Goal: Task Accomplishment & Management: Complete application form

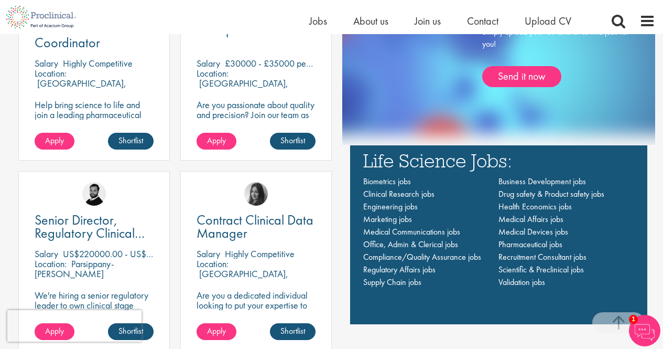
scroll to position [787, 0]
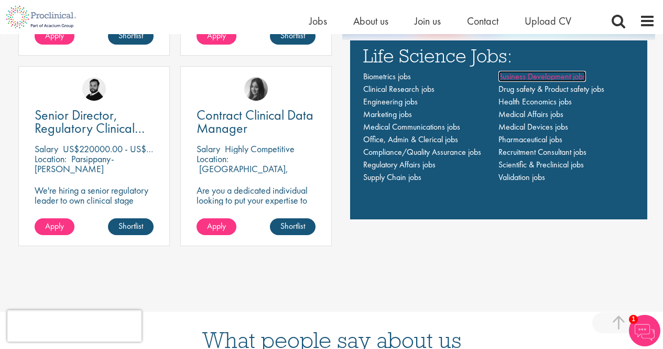
click at [557, 77] on span "Business Development jobs" at bounding box center [543, 76] width 88 height 11
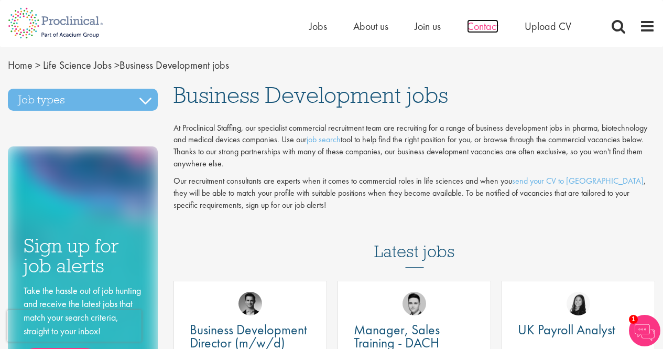
click at [490, 28] on span "Contact" at bounding box center [482, 26] width 31 height 14
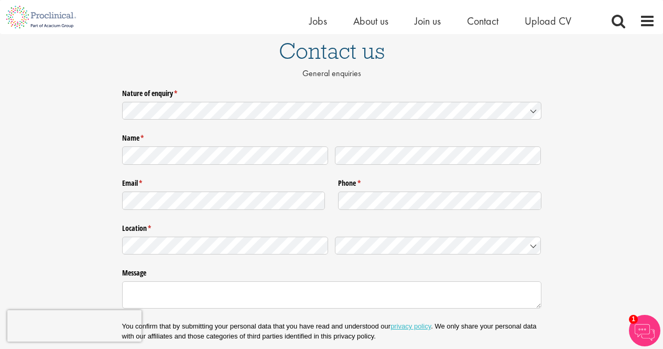
scroll to position [52, 0]
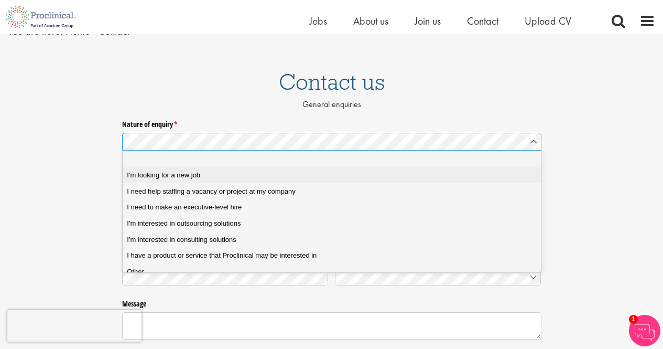
click at [186, 177] on span "I'm looking for a new job" at bounding box center [163, 174] width 73 height 9
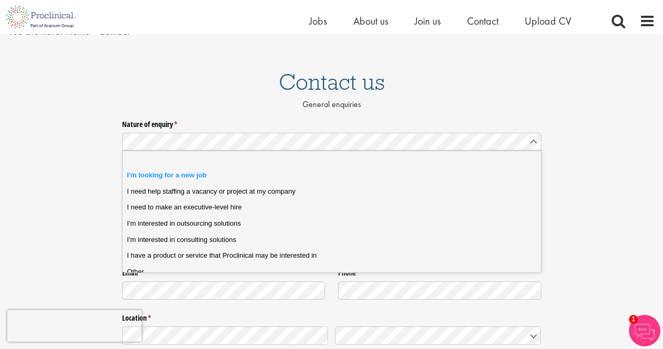
click at [88, 174] on div "Nature of enquiry * (required) Please Click Here to upload your CV and answer a…" at bounding box center [331, 291] width 663 height 353
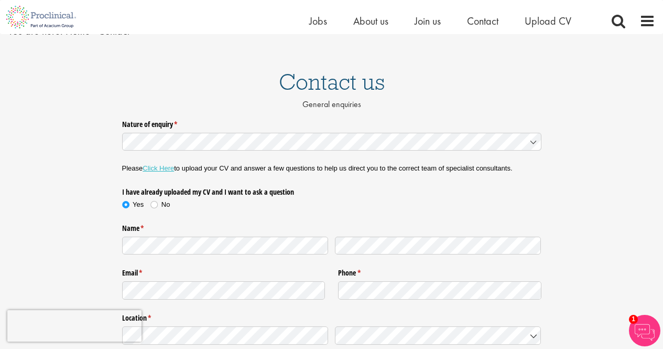
scroll to position [105, 0]
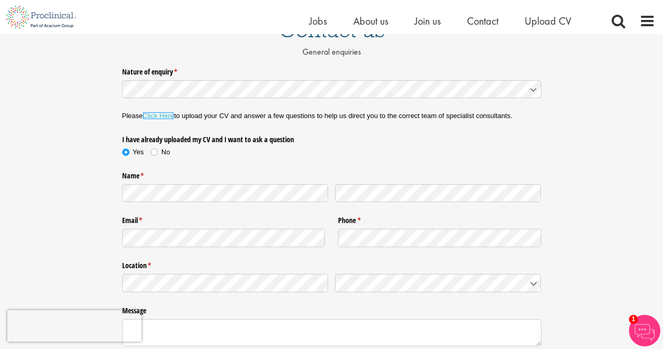
click at [155, 115] on link "Click Here" at bounding box center [158, 116] width 31 height 8
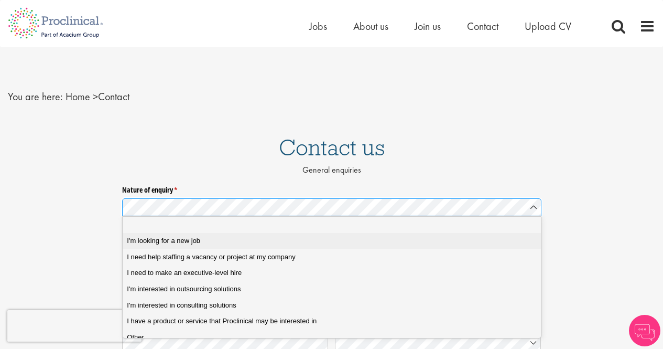
click at [199, 242] on span "I'm looking for a new job" at bounding box center [163, 240] width 73 height 9
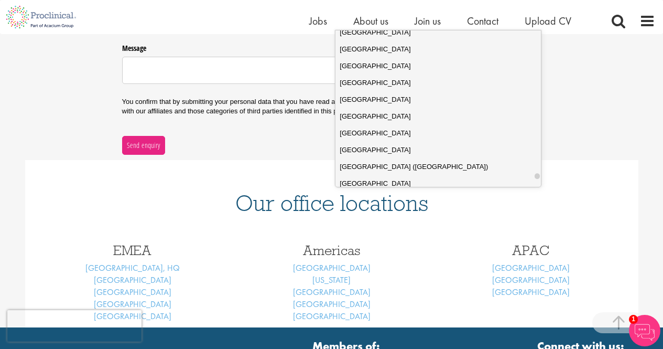
scroll to position [3697, 0]
click at [380, 100] on span "United Kingdom" at bounding box center [375, 100] width 71 height 10
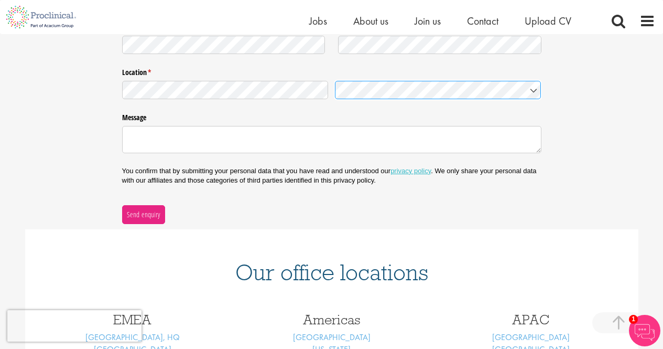
scroll to position [210, 0]
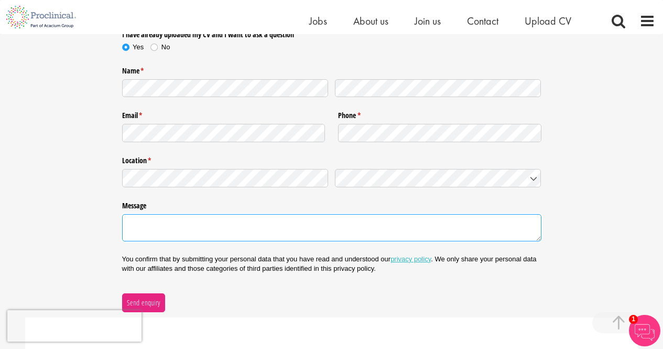
click at [204, 234] on textarea "Message" at bounding box center [332, 227] width 420 height 27
type textarea "H"
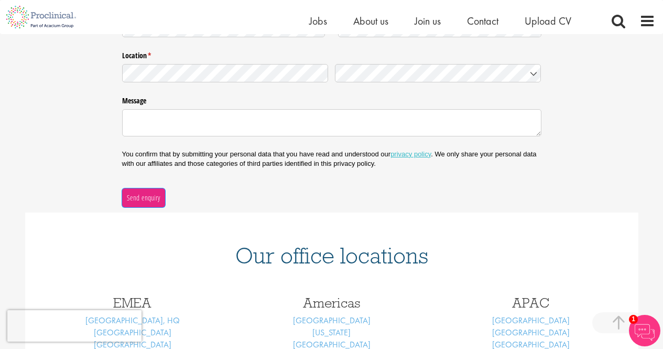
drag, startPoint x: 147, startPoint y: 196, endPoint x: 190, endPoint y: 191, distance: 43.3
click at [147, 196] on span "Send enquiry" at bounding box center [143, 198] width 34 height 12
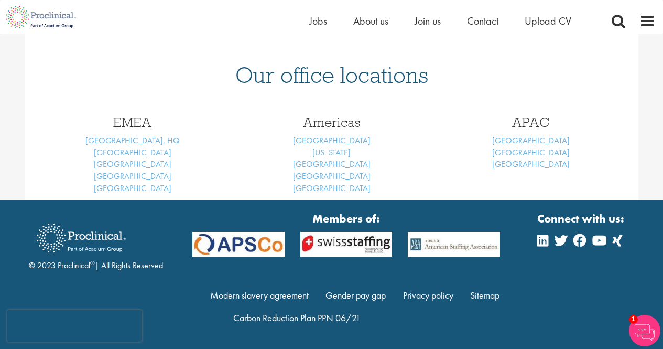
scroll to position [151, 0]
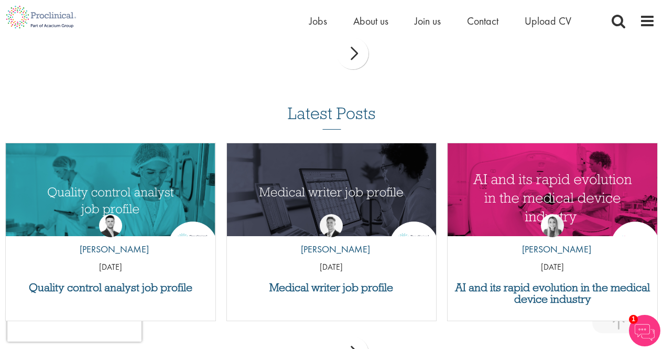
scroll to position [524, 0]
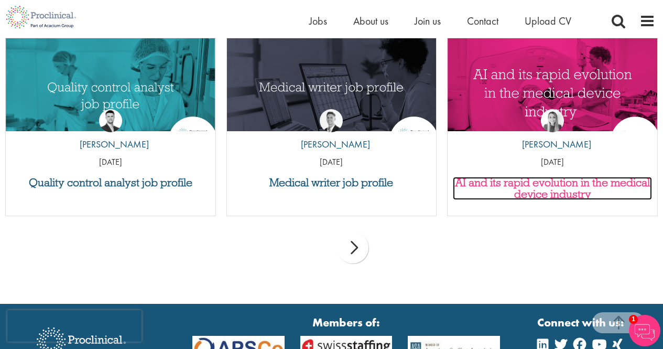
click at [540, 184] on h3 "AI and its rapid evolution in the medical device industry" at bounding box center [552, 188] width 199 height 23
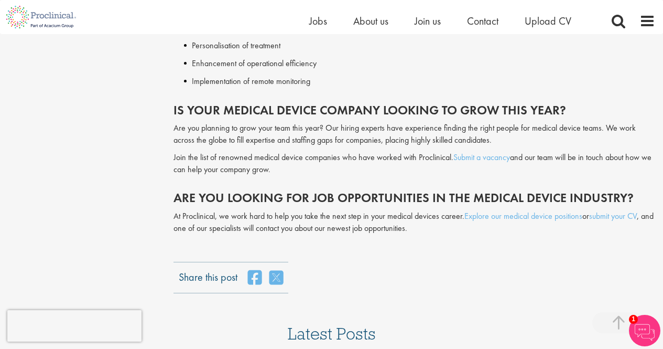
scroll to position [1731, 0]
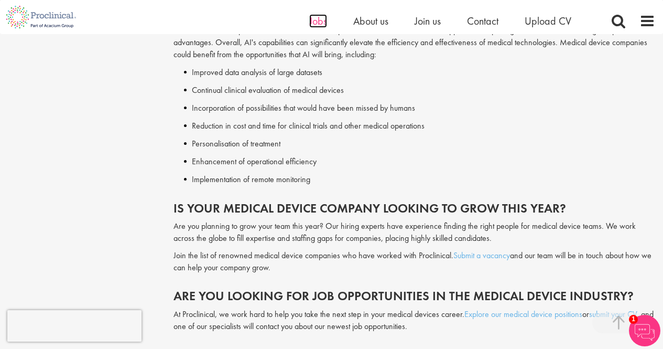
click at [314, 19] on span "Jobs" at bounding box center [318, 21] width 18 height 14
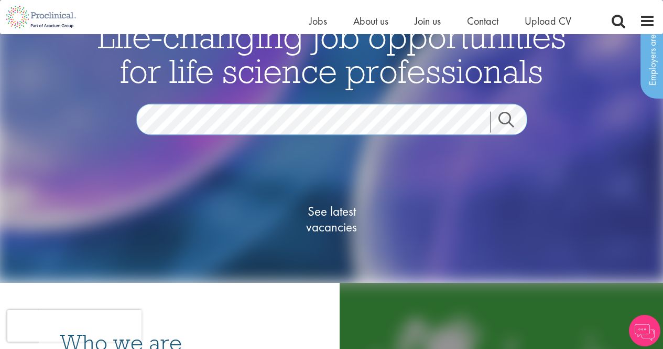
scroll to position [105, 0]
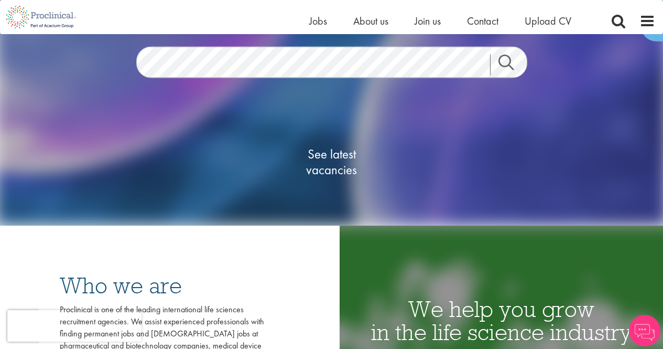
click at [510, 63] on link "Search" at bounding box center [512, 64] width 45 height 21
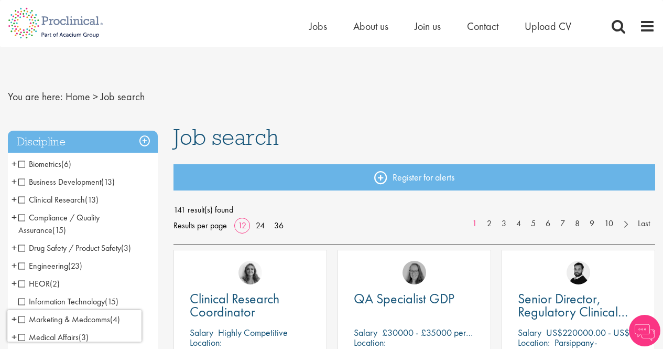
click at [20, 182] on span "Business Development" at bounding box center [59, 181] width 83 height 11
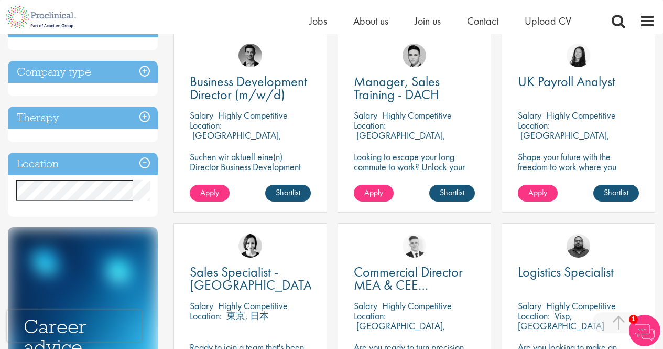
scroll to position [210, 0]
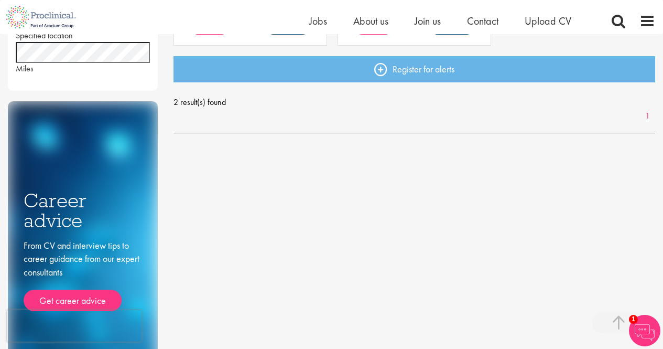
scroll to position [157, 0]
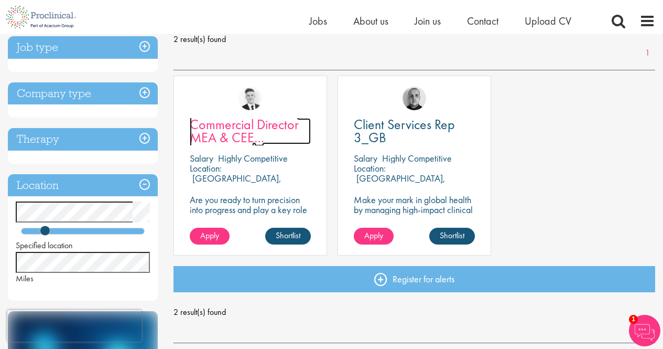
click at [248, 121] on span "Commercial Director MEA & CEE Partnerships" at bounding box center [244, 137] width 109 height 44
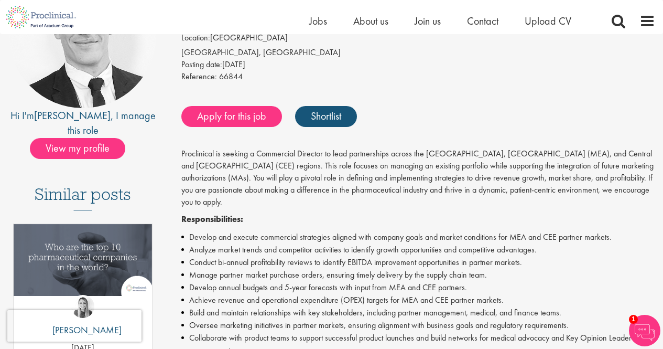
scroll to position [105, 0]
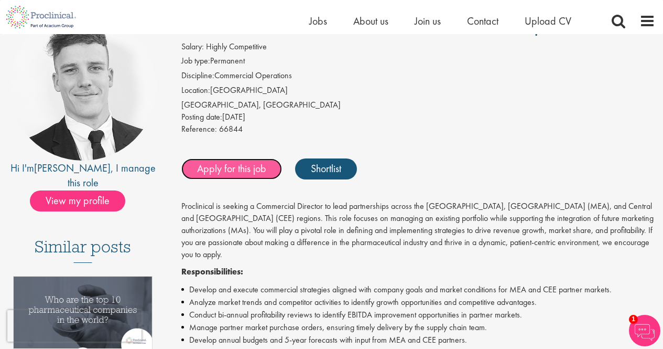
click at [239, 171] on link "Apply for this job" at bounding box center [231, 168] width 101 height 21
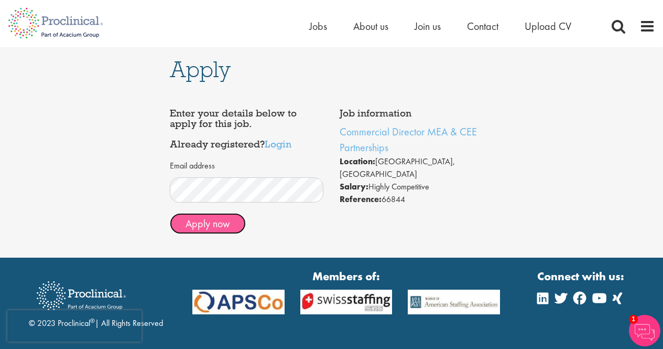
drag, startPoint x: 221, startPoint y: 224, endPoint x: 250, endPoint y: 223, distance: 28.9
click at [221, 224] on button "Apply now" at bounding box center [208, 223] width 76 height 21
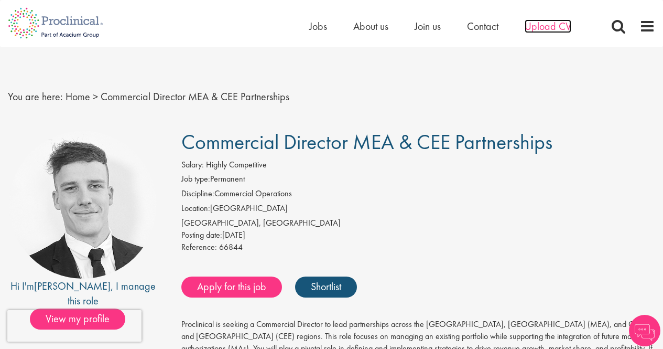
click at [550, 24] on span "Upload CV" at bounding box center [548, 26] width 47 height 14
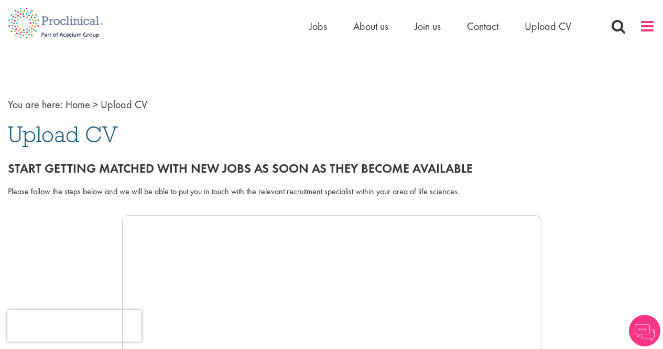
click at [648, 24] on span at bounding box center [648, 26] width 16 height 16
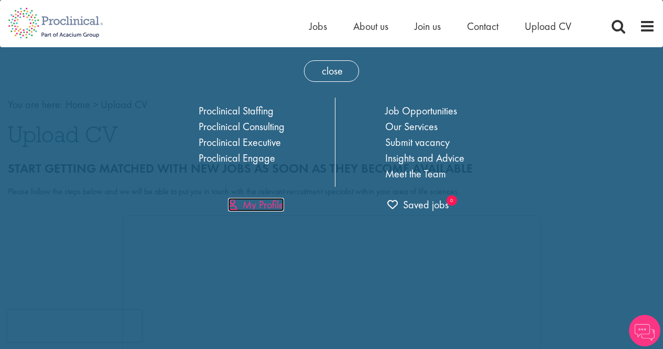
click at [272, 202] on link "My Profile" at bounding box center [256, 205] width 56 height 14
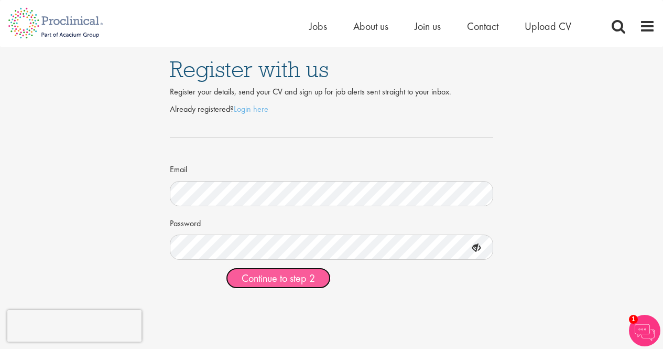
click at [301, 276] on span "Continue to step 2" at bounding box center [278, 278] width 73 height 14
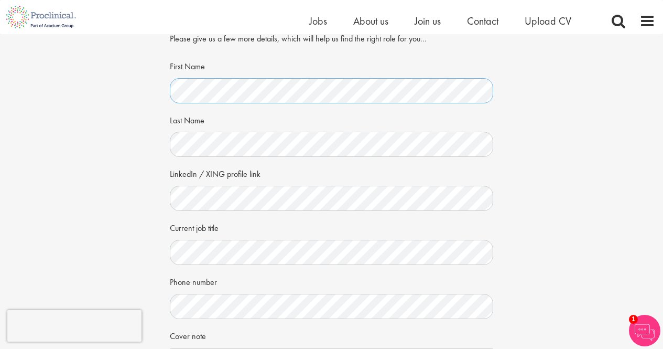
scroll to position [52, 0]
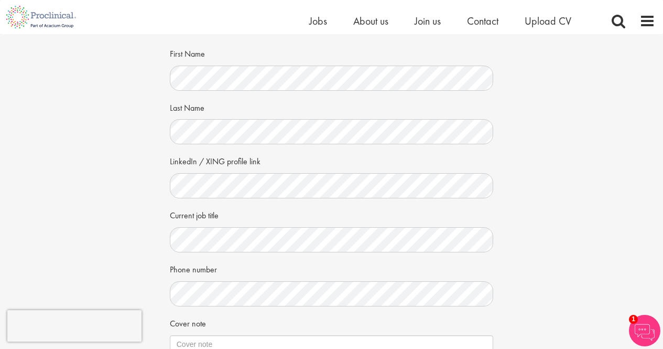
click at [534, 207] on div "Your personal details Please give us a few more details, which will help us fin…" at bounding box center [331, 222] width 679 height 480
click at [275, 216] on div "Current job title" at bounding box center [332, 229] width 324 height 46
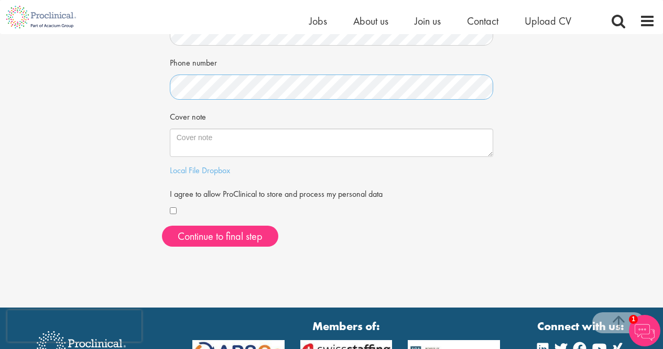
scroll to position [209, 0]
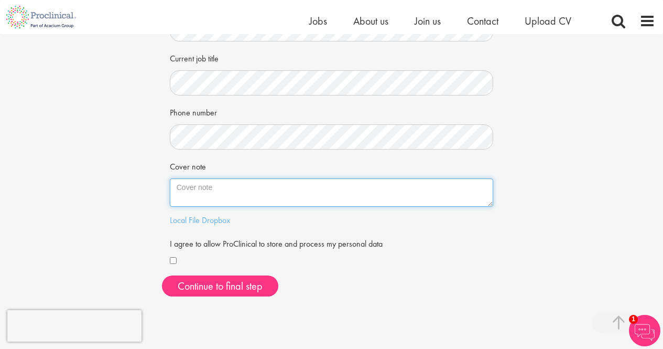
click at [201, 184] on textarea "Cover note" at bounding box center [332, 192] width 324 height 28
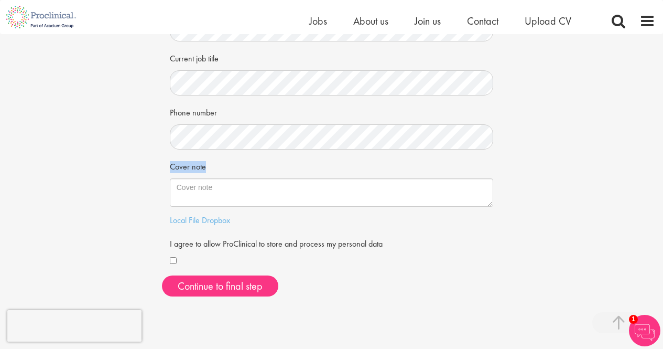
drag, startPoint x: 170, startPoint y: 168, endPoint x: 217, endPoint y: 167, distance: 46.2
click at [217, 167] on div "Cover note" at bounding box center [332, 181] width 324 height 49
copy label "Cover note"
click at [191, 222] on link "Local File" at bounding box center [185, 219] width 30 height 11
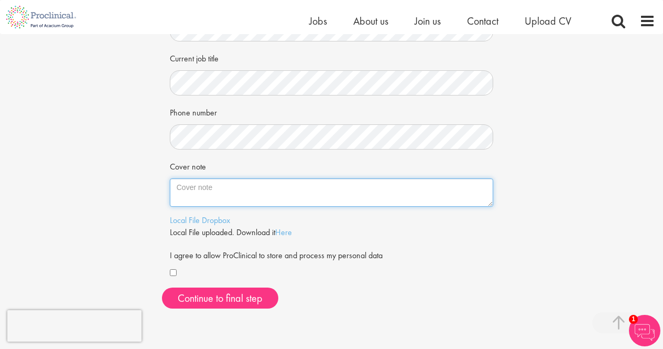
click at [232, 192] on textarea "Cover note" at bounding box center [332, 192] width 324 height 28
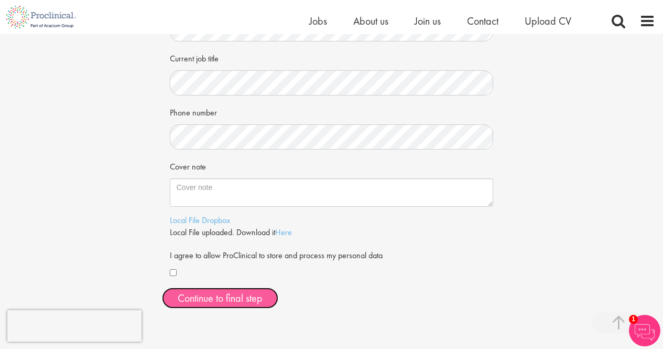
click at [231, 296] on button "Continue to final step" at bounding box center [220, 297] width 116 height 21
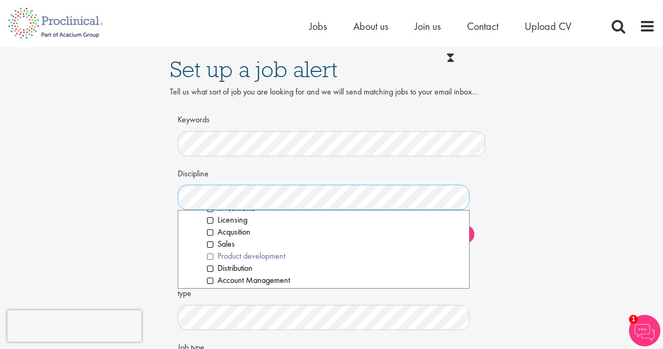
scroll to position [210, 0]
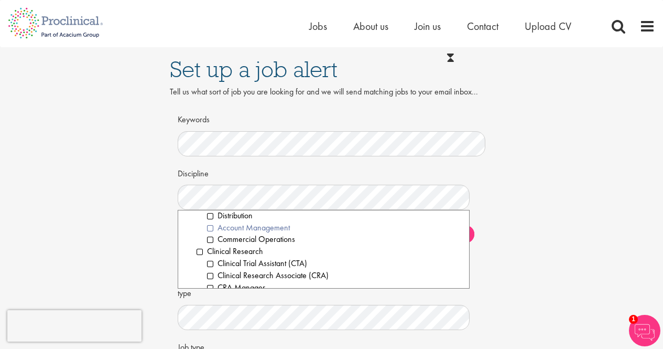
click at [213, 227] on li "Account Management" at bounding box center [334, 228] width 255 height 12
click at [211, 239] on li "Commercial Operations" at bounding box center [334, 239] width 255 height 12
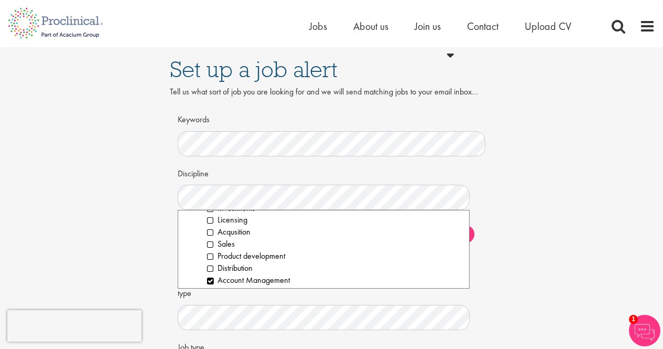
scroll to position [105, 0]
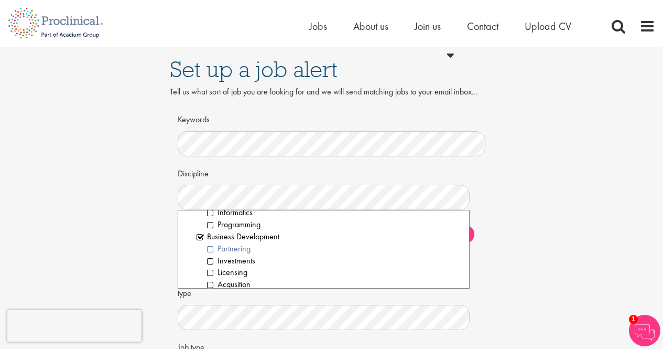
click at [235, 247] on li "Partnering" at bounding box center [334, 249] width 255 height 12
click at [247, 265] on li "Investments" at bounding box center [334, 261] width 255 height 12
click at [237, 270] on li "Licensing" at bounding box center [334, 272] width 255 height 12
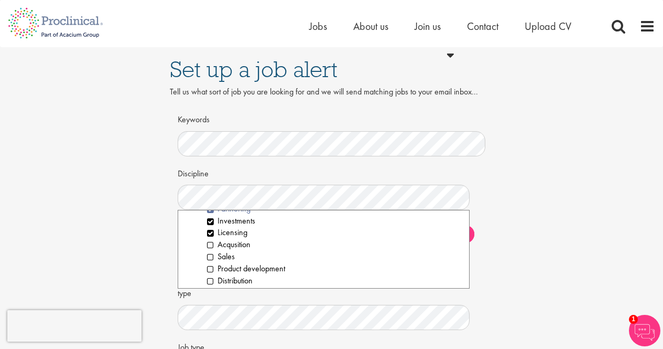
scroll to position [157, 0]
click at [233, 231] on li "Acqusition" at bounding box center [334, 232] width 255 height 12
click at [228, 246] on li "Sales" at bounding box center [334, 244] width 255 height 12
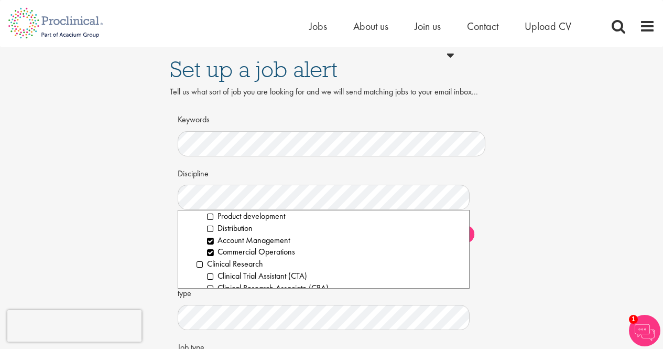
scroll to position [210, 0]
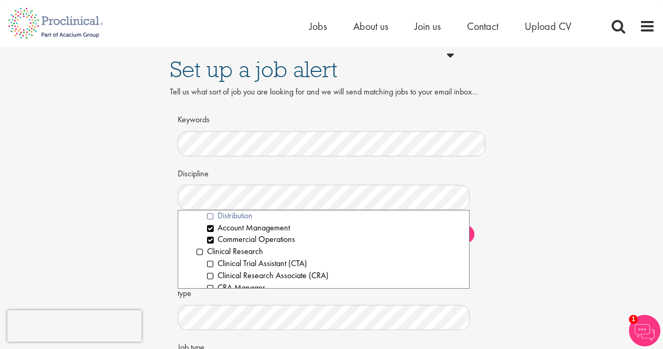
click at [226, 217] on li "Distribution" at bounding box center [334, 216] width 255 height 12
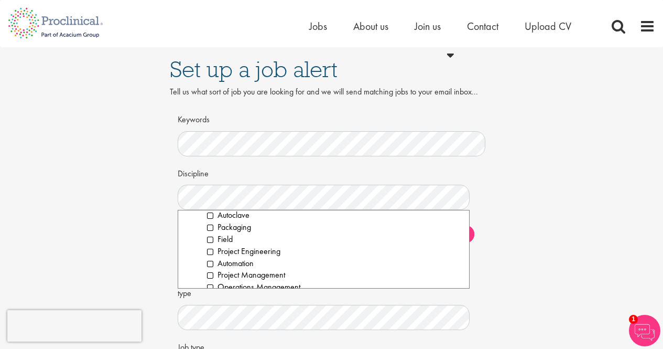
scroll to position [682, 0]
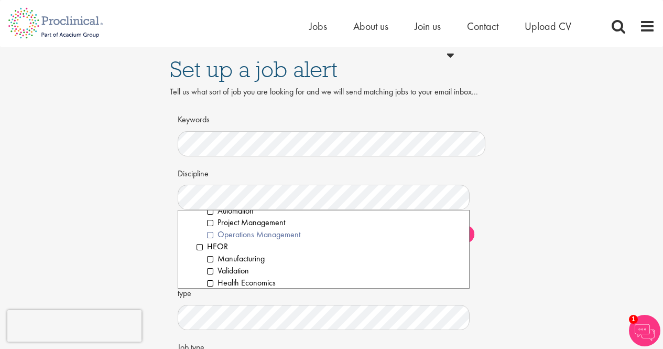
click at [208, 236] on li "Operations Management" at bounding box center [334, 235] width 255 height 12
click at [211, 226] on li "Project Management" at bounding box center [334, 223] width 255 height 12
click at [211, 225] on li "Project Management" at bounding box center [334, 223] width 255 height 12
click at [212, 237] on li "Operations Management" at bounding box center [334, 235] width 255 height 12
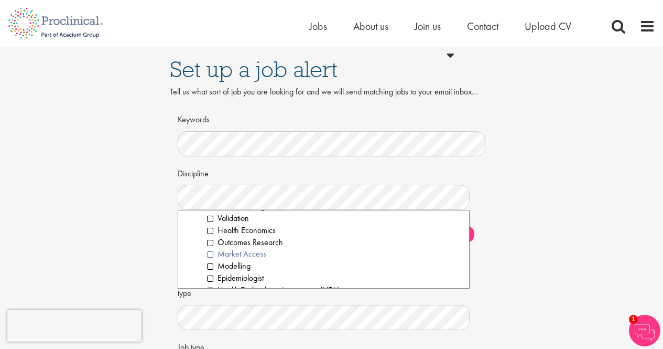
click at [213, 254] on li "Market Access" at bounding box center [334, 254] width 255 height 12
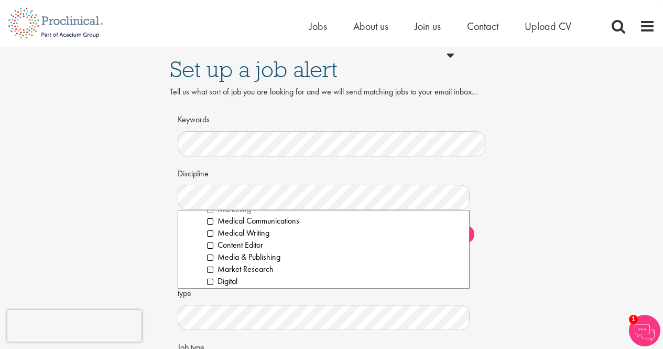
scroll to position [787, 0]
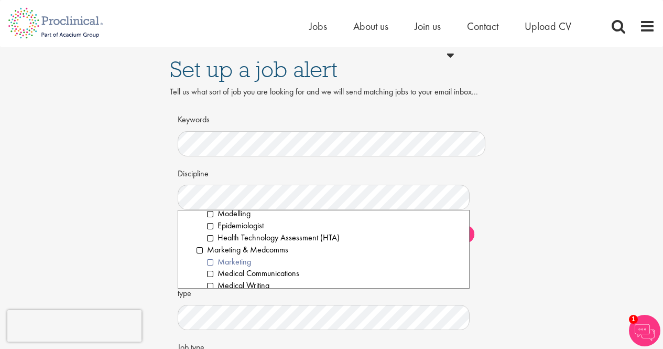
click at [213, 264] on li "Marketing" at bounding box center [334, 262] width 255 height 12
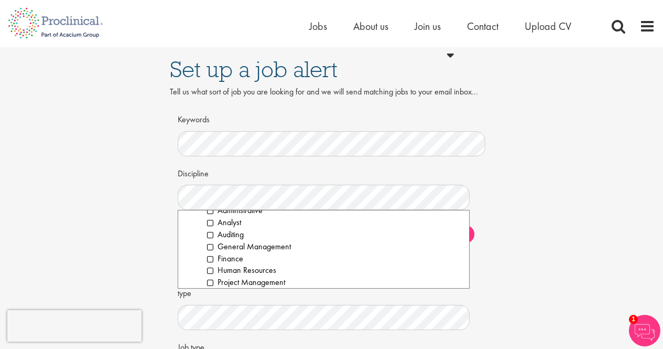
scroll to position [1154, 0]
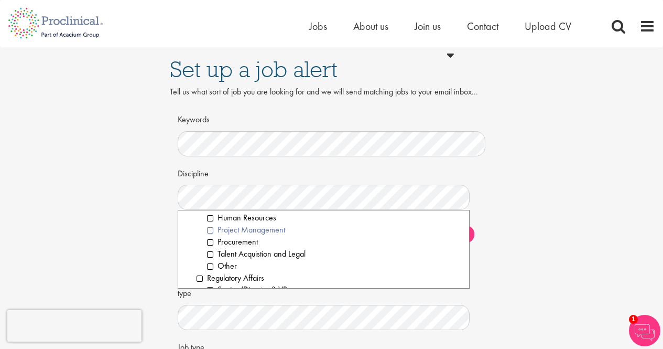
click at [212, 230] on li "Project Management" at bounding box center [334, 230] width 255 height 12
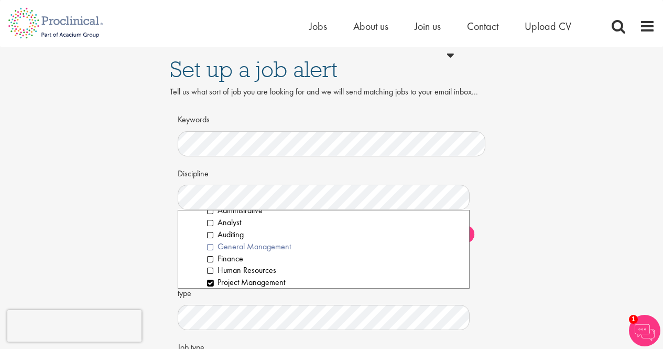
click at [211, 245] on li "General Management" at bounding box center [334, 247] width 255 height 12
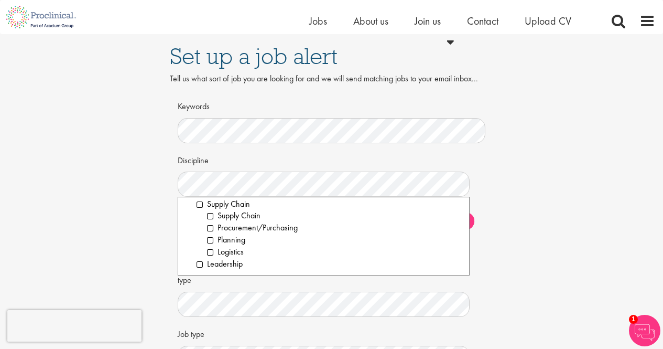
scroll to position [52, 0]
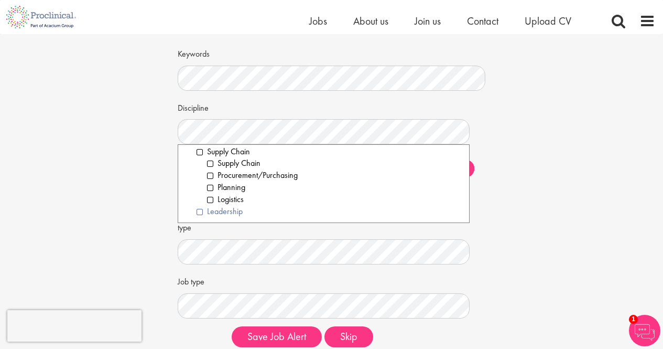
click at [197, 214] on li "Leadership" at bounding box center [329, 212] width 265 height 12
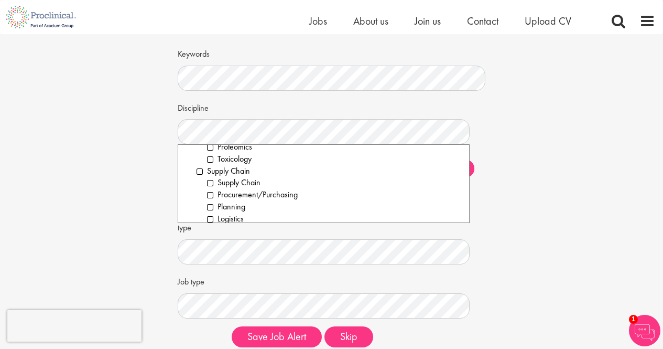
scroll to position [1527, 0]
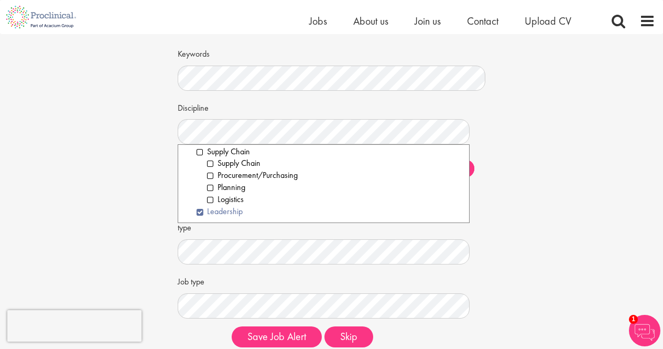
click at [197, 212] on li "Leadership" at bounding box center [329, 212] width 265 height 12
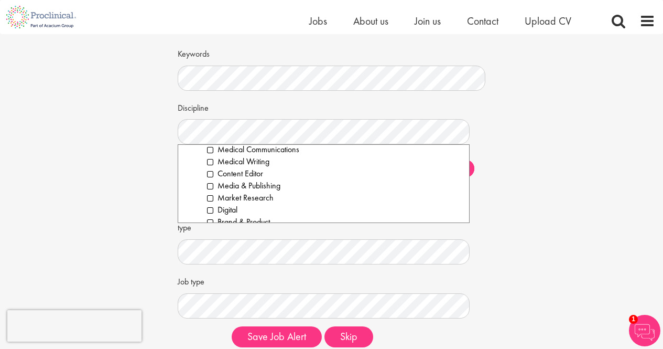
scroll to position [792, 0]
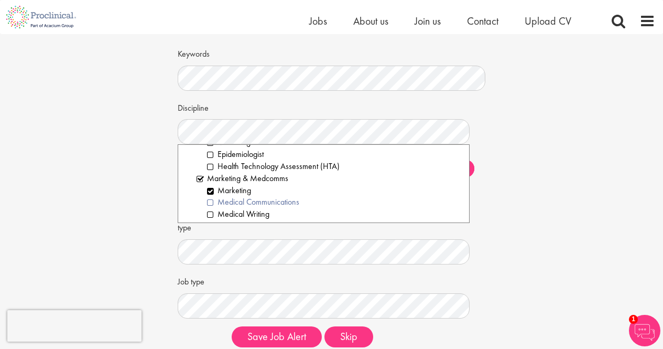
click at [266, 202] on li "Medical Communications" at bounding box center [334, 202] width 255 height 12
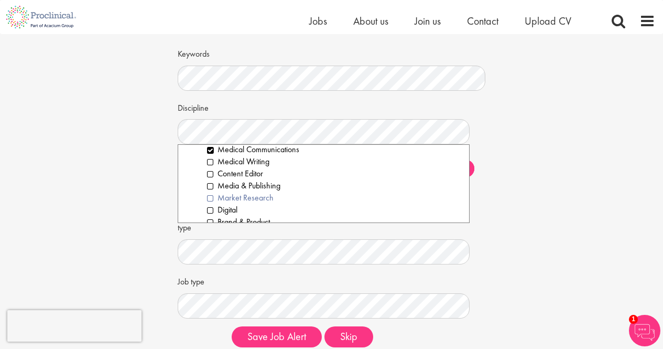
click at [260, 197] on li "Market Research" at bounding box center [334, 198] width 255 height 12
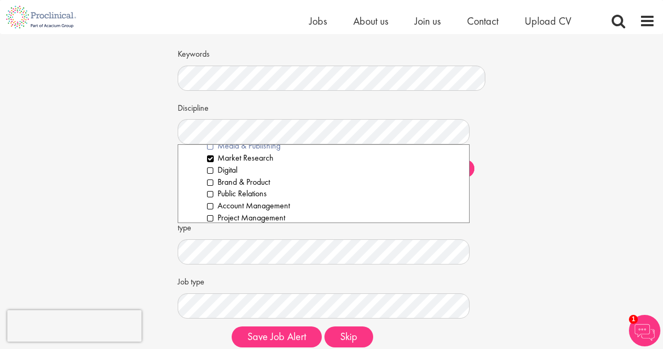
scroll to position [897, 0]
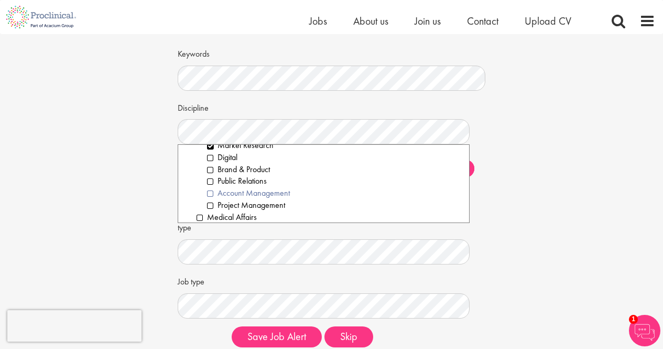
click at [270, 195] on li "Account Management" at bounding box center [334, 193] width 255 height 12
click at [273, 205] on li "Project Management" at bounding box center [334, 205] width 255 height 12
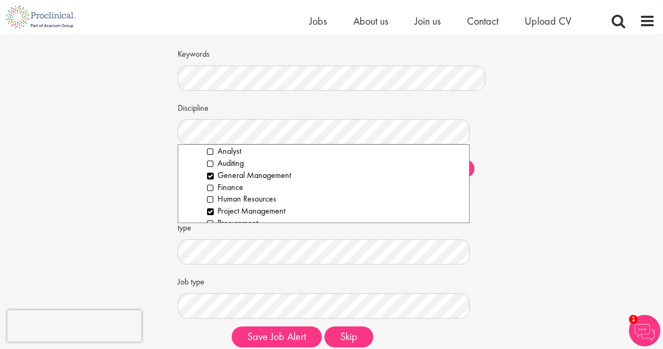
scroll to position [1264, 0]
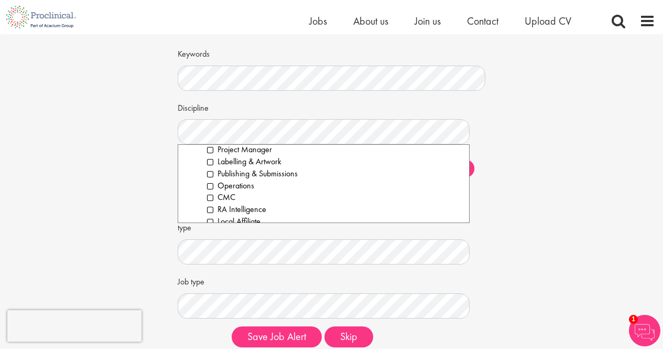
click at [105, 221] on div "Set up a job alert Tell us what sort of job you are looking for and we will sen…" at bounding box center [331, 169] width 679 height 374
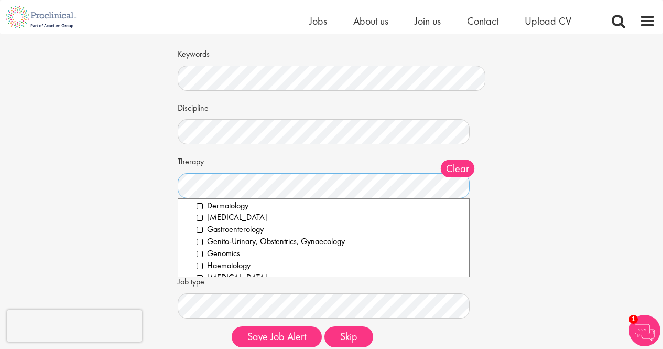
scroll to position [0, 0]
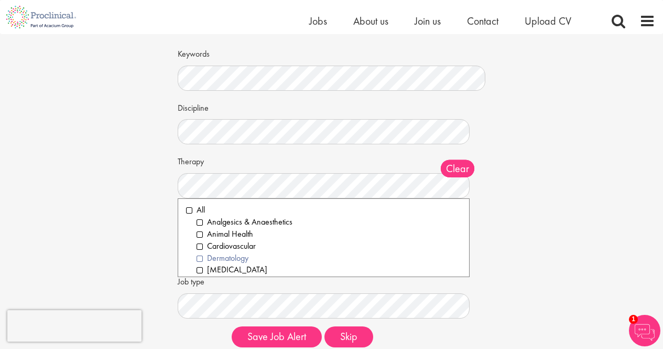
click at [233, 256] on li "Dermatology" at bounding box center [329, 258] width 265 height 12
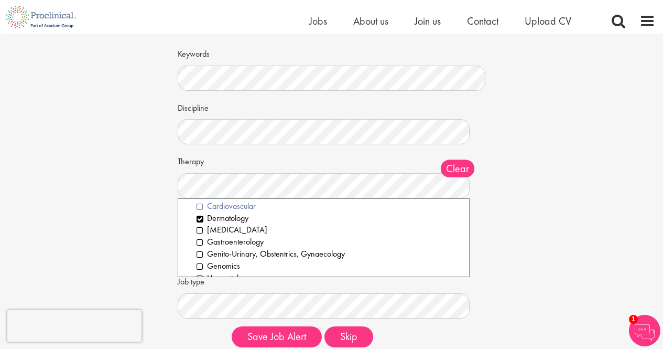
scroll to position [52, 0]
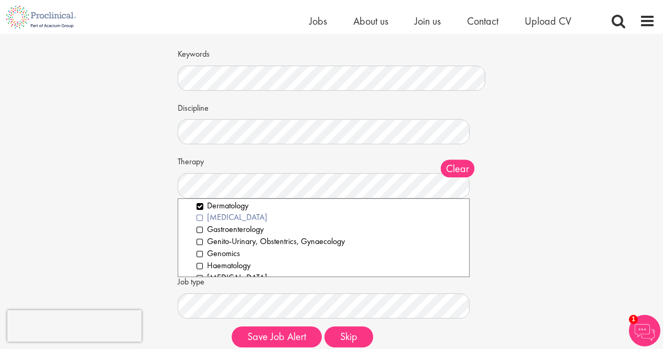
click at [228, 220] on li "Diabetes" at bounding box center [329, 217] width 265 height 12
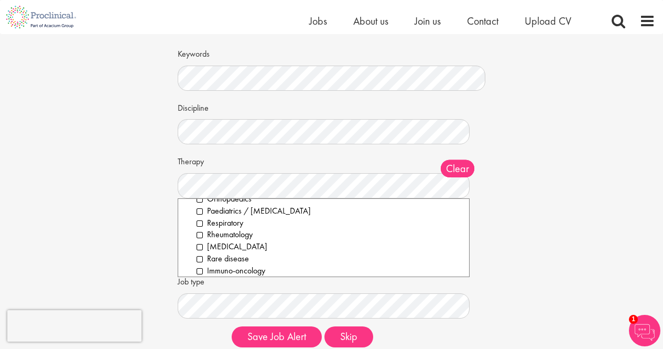
scroll to position [208, 0]
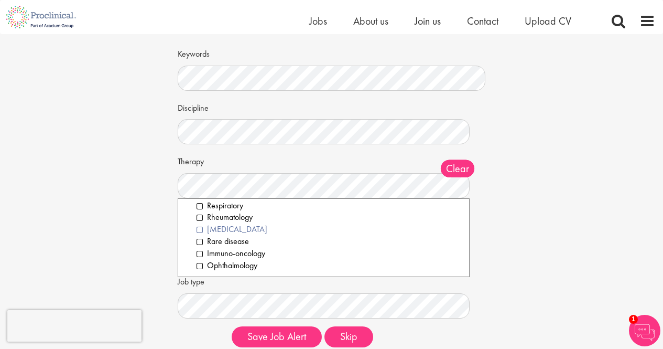
click at [245, 231] on li "[MEDICAL_DATA]" at bounding box center [329, 229] width 265 height 12
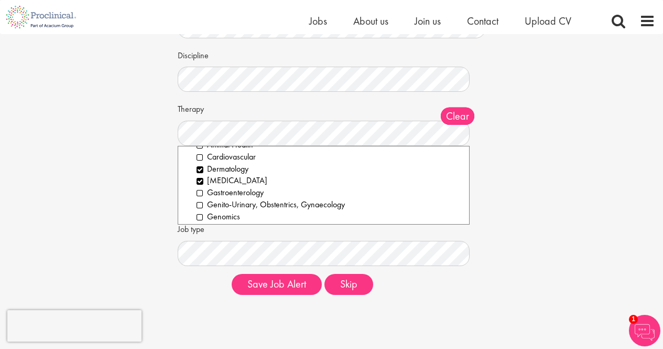
scroll to position [0, 0]
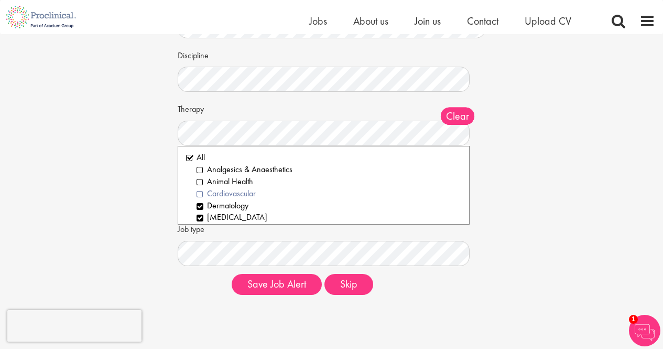
click at [246, 195] on li "Cardiovascular" at bounding box center [329, 194] width 265 height 12
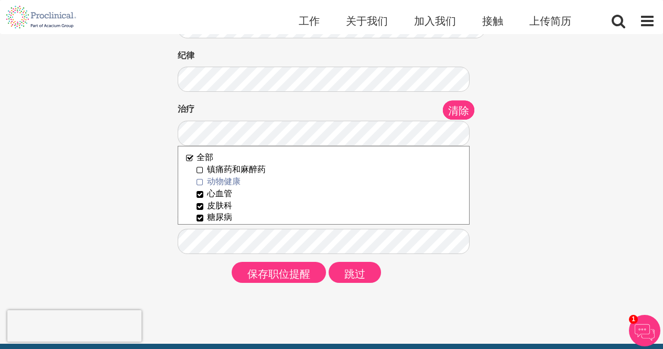
scroll to position [52, 0]
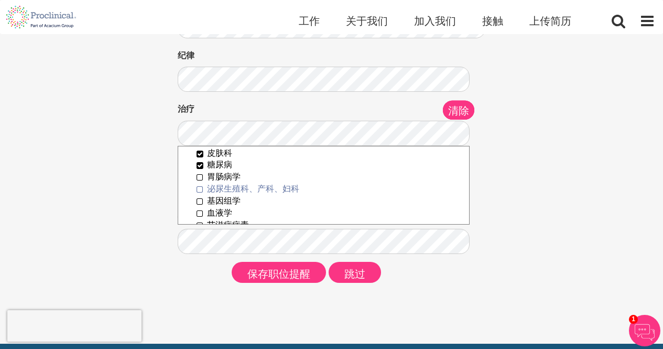
click at [243, 189] on font "泌尿生殖科、产科、妇科" at bounding box center [253, 188] width 92 height 11
click at [233, 200] on font "基因组学" at bounding box center [224, 200] width 34 height 11
click at [226, 213] on font "血液学" at bounding box center [219, 212] width 25 height 11
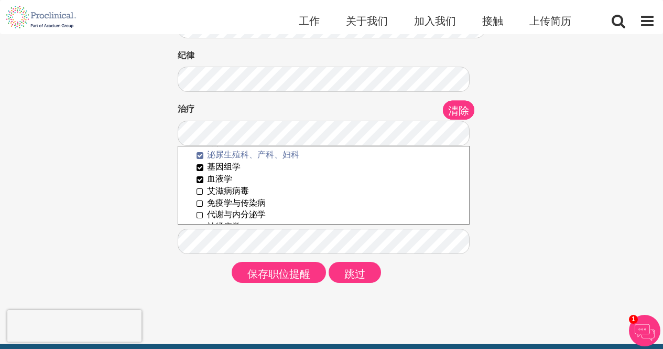
scroll to position [105, 0]
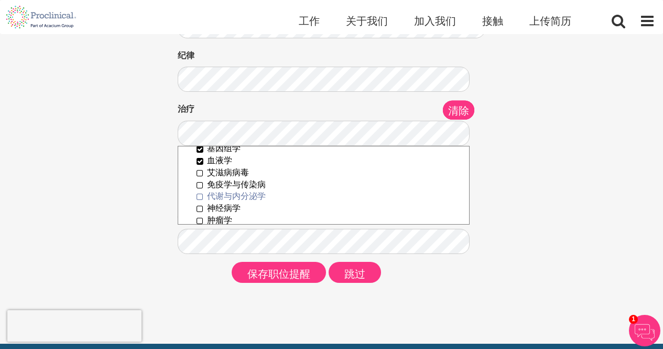
click at [244, 196] on font "代谢与内分泌学" at bounding box center [236, 195] width 59 height 11
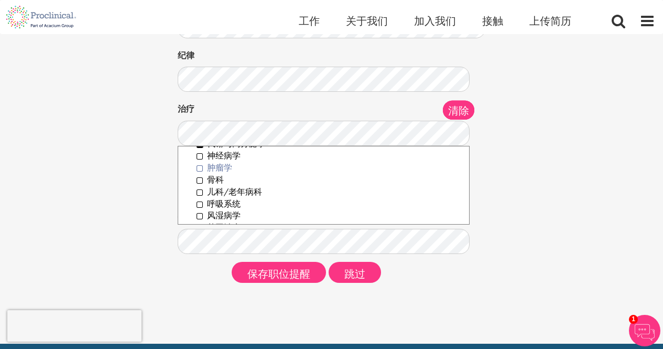
click at [220, 168] on font "肿瘤学" at bounding box center [219, 167] width 25 height 11
click at [246, 189] on font "儿科/老年病科" at bounding box center [234, 191] width 55 height 11
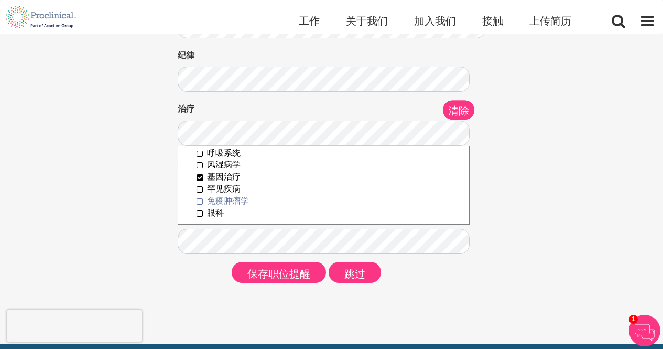
click at [232, 201] on font "免疫肿瘤学" at bounding box center [228, 200] width 42 height 11
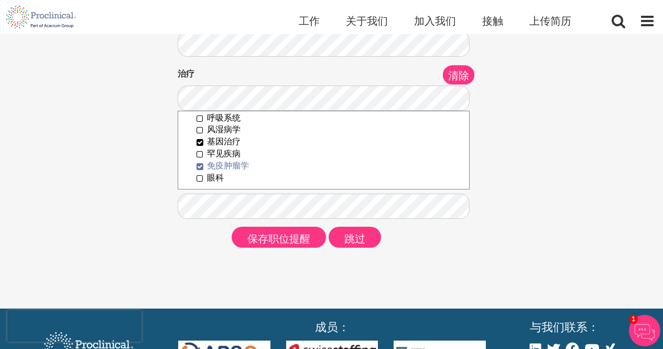
scroll to position [157, 0]
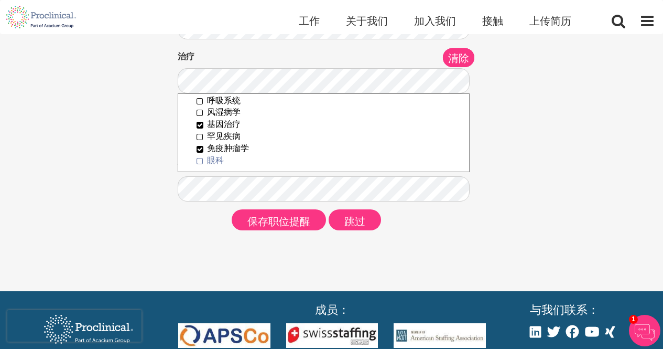
click at [222, 164] on font "眼科" at bounding box center [215, 160] width 17 height 11
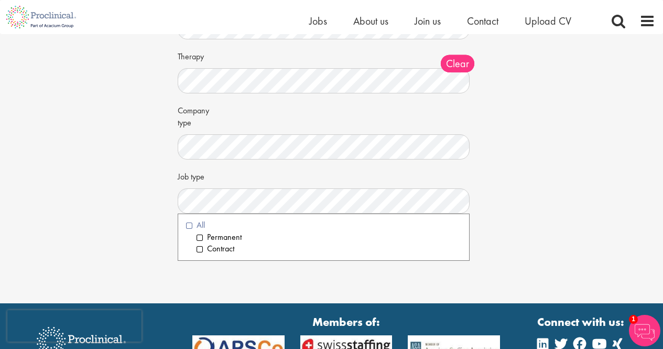
click at [186, 224] on li "All" at bounding box center [324, 225] width 276 height 12
click at [159, 224] on div "Set up a job alert Tell us what sort of job you are looking for and we will sen…" at bounding box center [331, 64] width 679 height 374
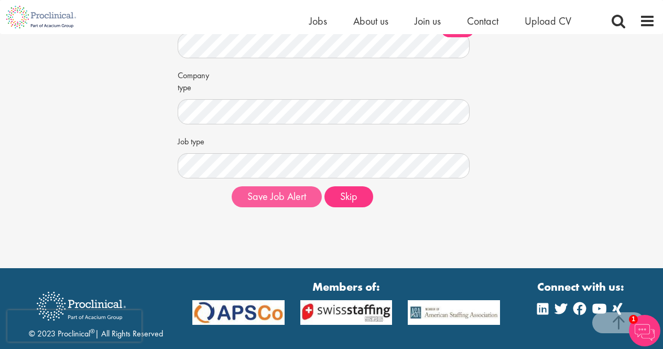
scroll to position [210, 0]
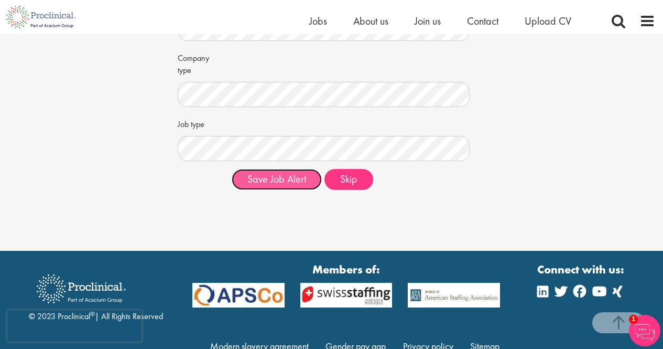
click at [281, 181] on button "Save Job Alert" at bounding box center [277, 179] width 90 height 21
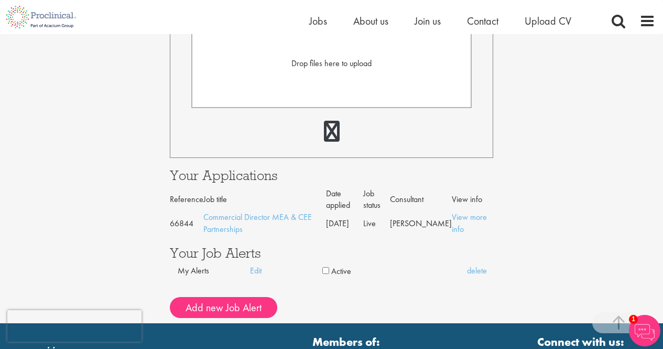
scroll to position [367, 0]
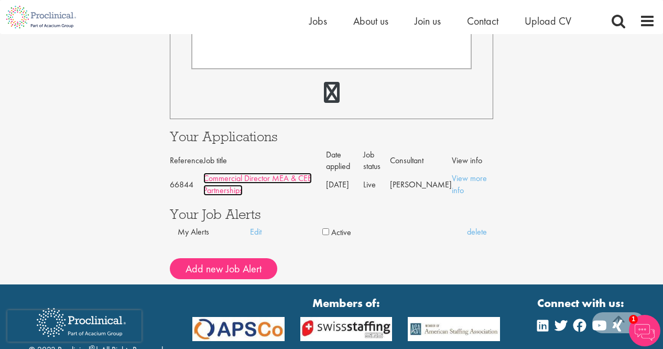
click at [249, 179] on link "Commercial Director MEA & CEE Partnerships" at bounding box center [257, 184] width 109 height 23
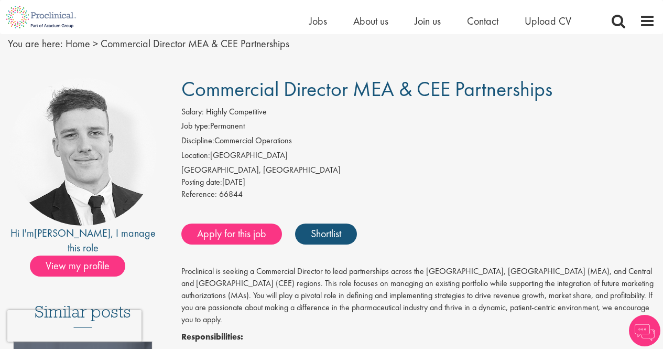
scroll to position [52, 0]
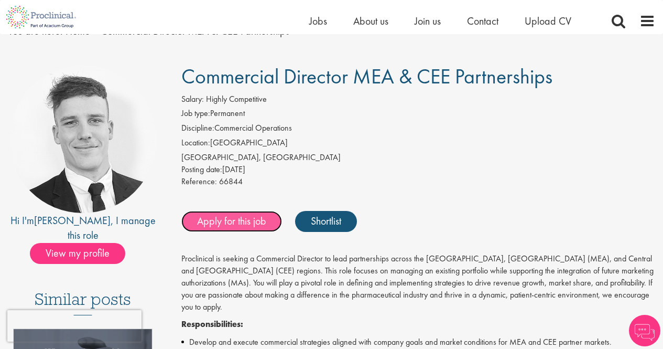
click at [243, 223] on link "Apply for this job" at bounding box center [231, 221] width 101 height 21
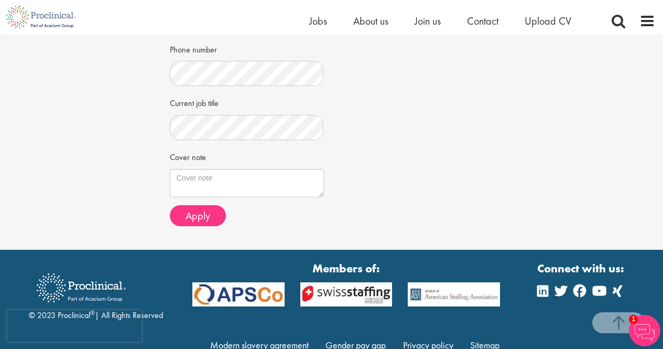
scroll to position [367, 0]
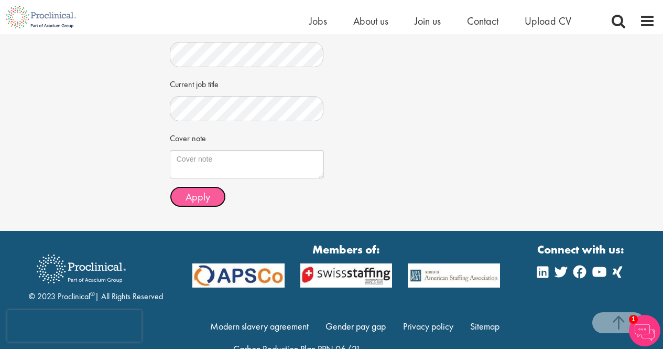
click at [192, 195] on span "Apply" at bounding box center [198, 197] width 25 height 14
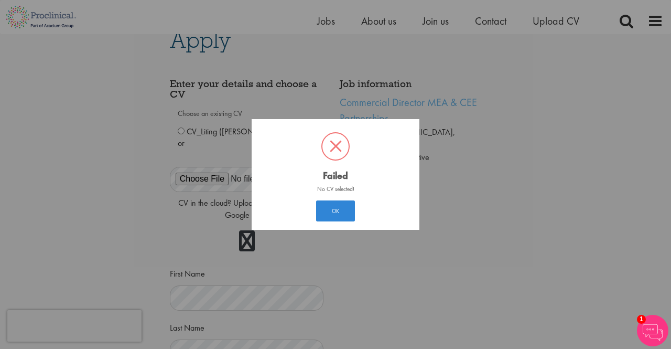
scroll to position [16, 0]
click at [347, 212] on button "OK" at bounding box center [335, 210] width 39 height 21
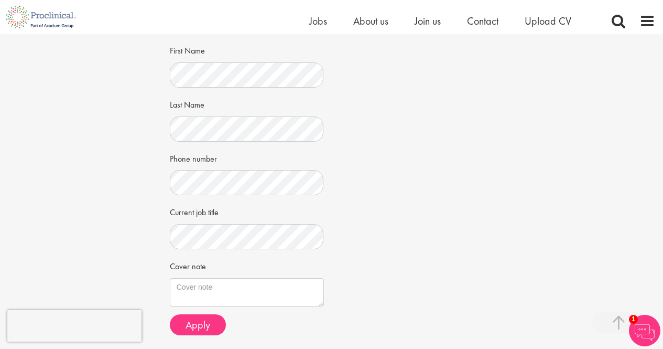
scroll to position [345, 0]
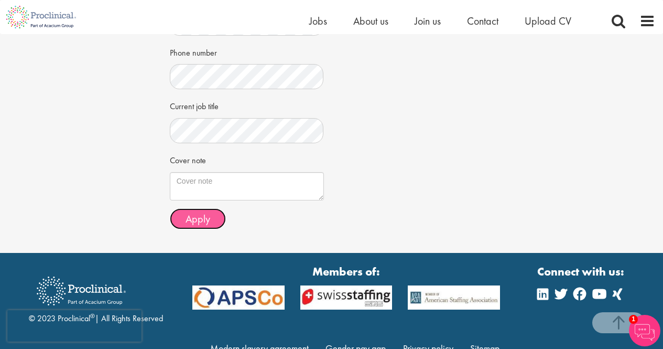
click at [214, 221] on button "Apply" at bounding box center [198, 218] width 56 height 21
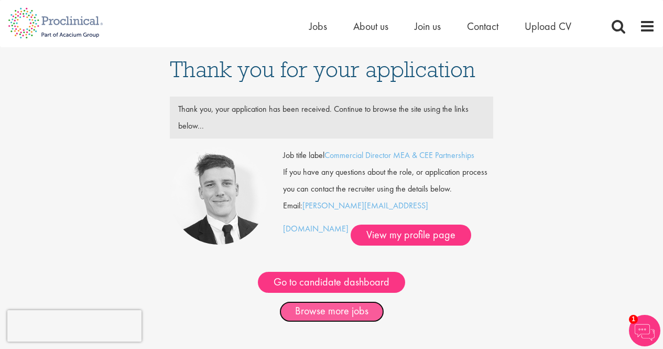
click at [342, 316] on link "Browse more jobs" at bounding box center [332, 311] width 105 height 21
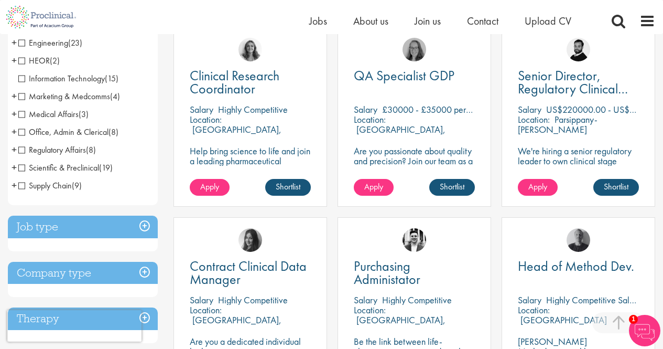
scroll to position [367, 0]
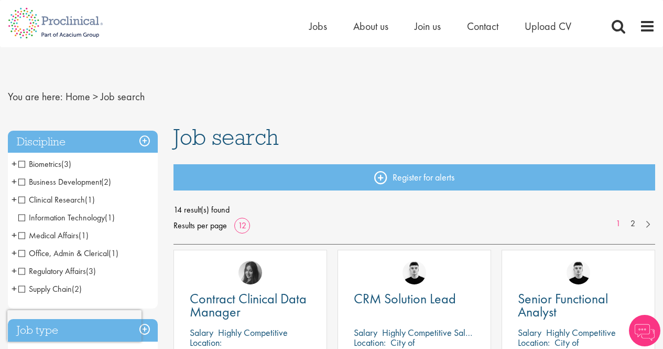
click at [26, 183] on span "Business Development" at bounding box center [59, 181] width 83 height 11
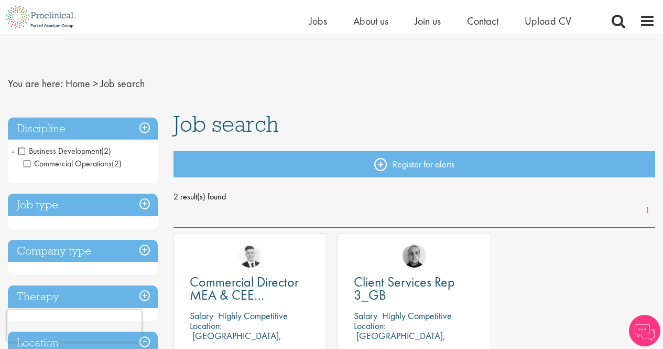
scroll to position [105, 0]
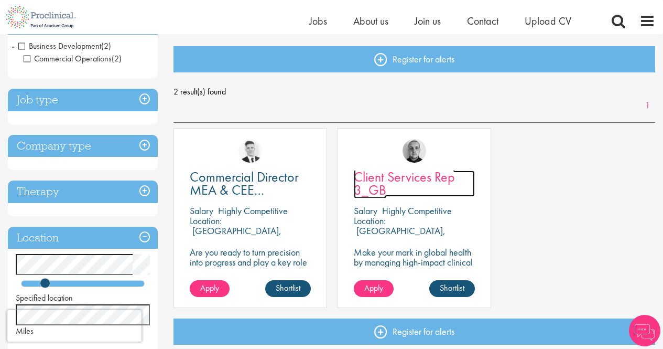
click at [404, 176] on span "Client Services Rep 3_GB" at bounding box center [404, 183] width 101 height 31
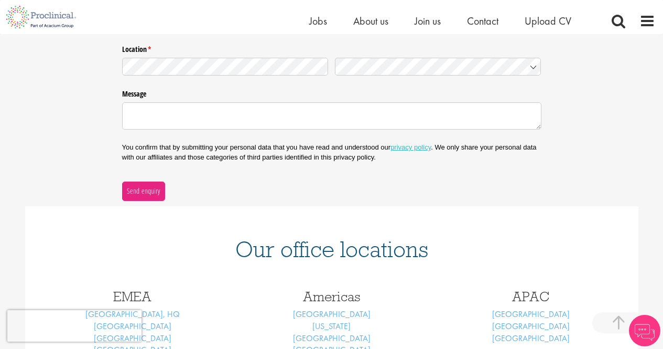
scroll to position [367, 0]
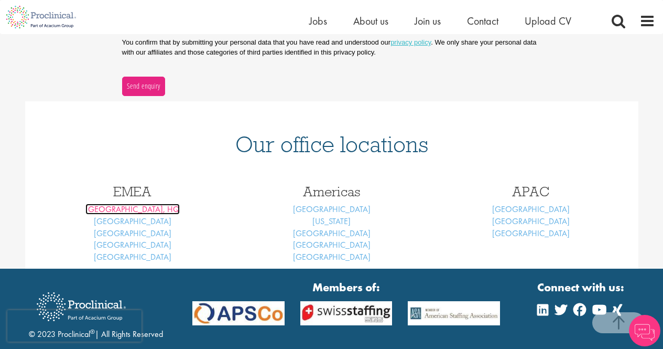
click at [133, 209] on link "[GEOGRAPHIC_DATA], HQ" at bounding box center [132, 208] width 94 height 11
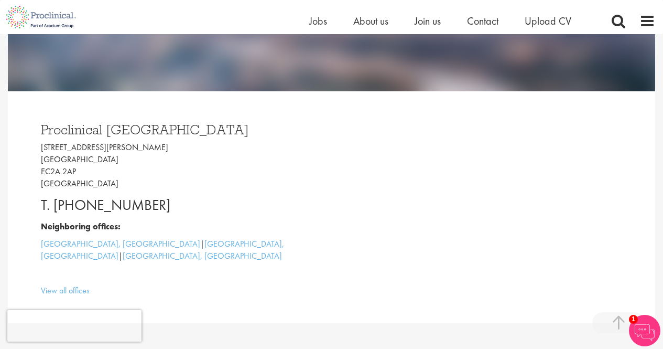
scroll to position [210, 0]
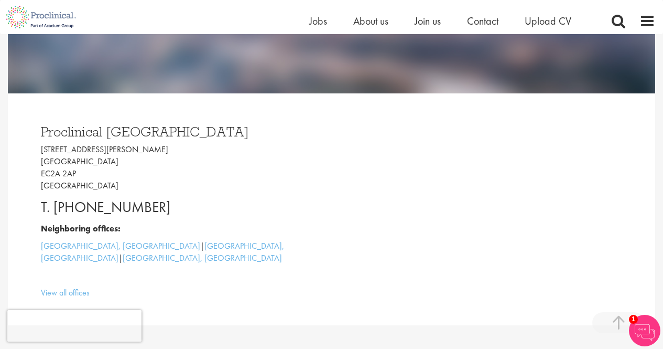
click at [281, 148] on p "[STREET_ADDRESS][PERSON_NAME]" at bounding box center [182, 168] width 283 height 48
